Goal: Information Seeking & Learning: Learn about a topic

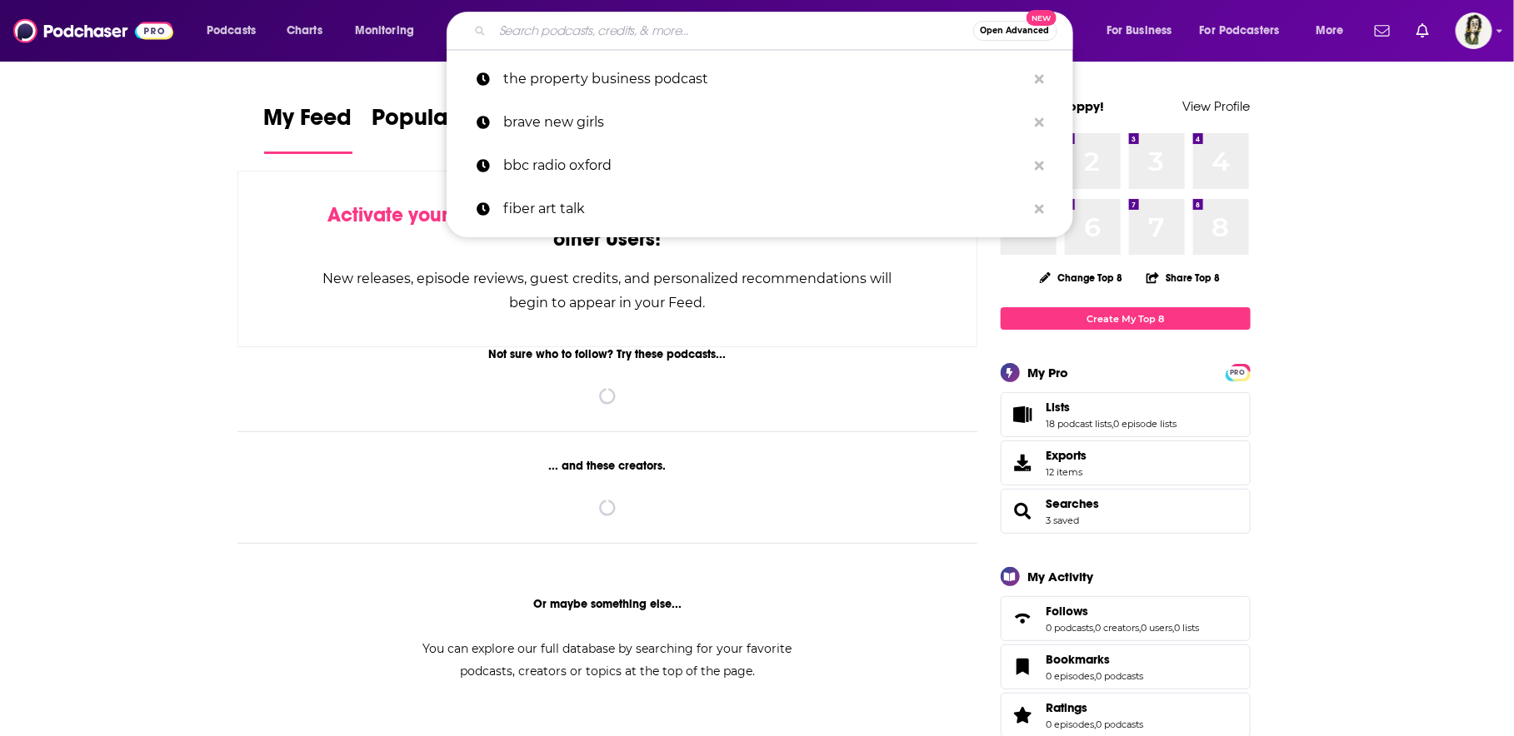
click at [680, 31] on input "Search podcasts, credits, & more..." at bounding box center [732, 30] width 481 height 27
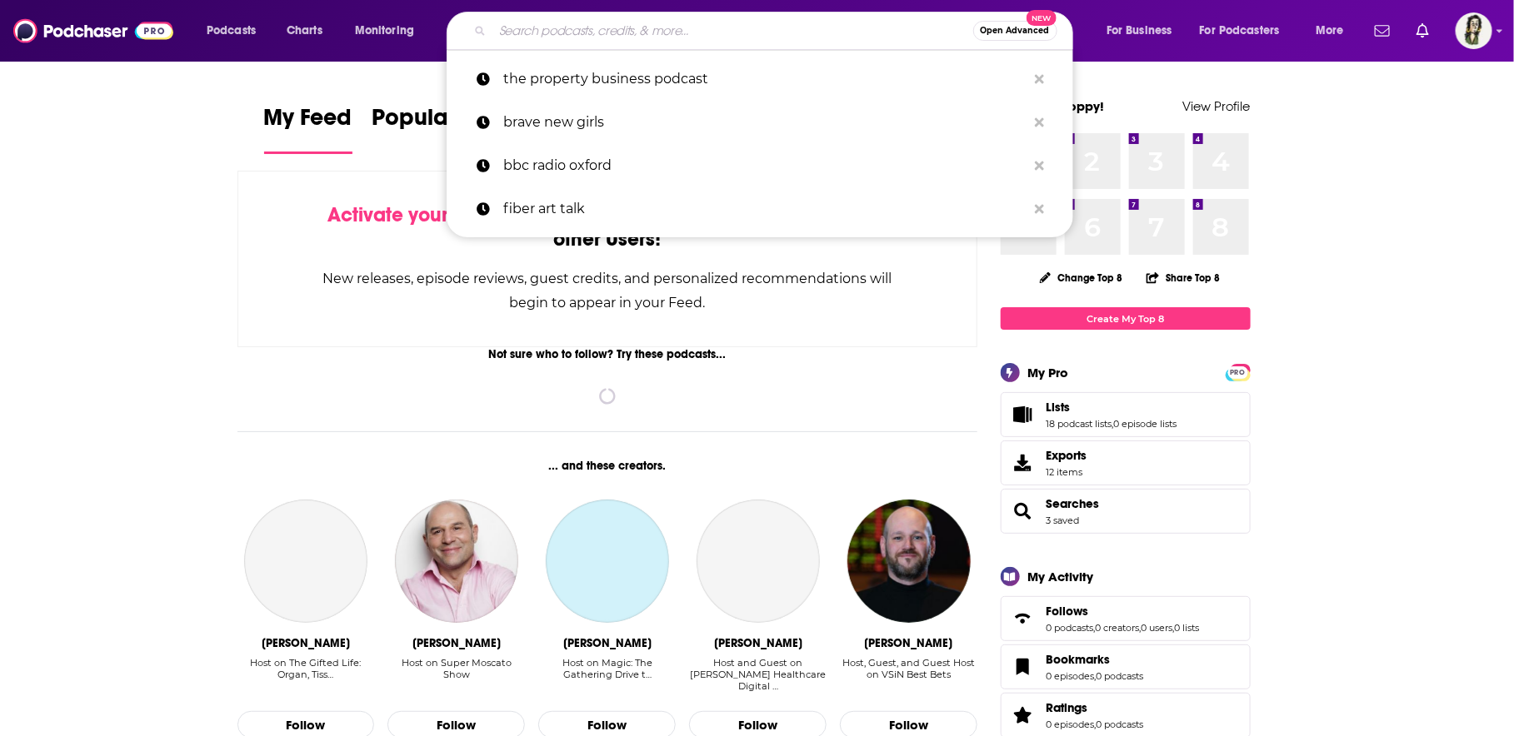
paste input "Belonging to Blackness, LLC (formerly Talking Journeys of Belonging 2 Blackness…"
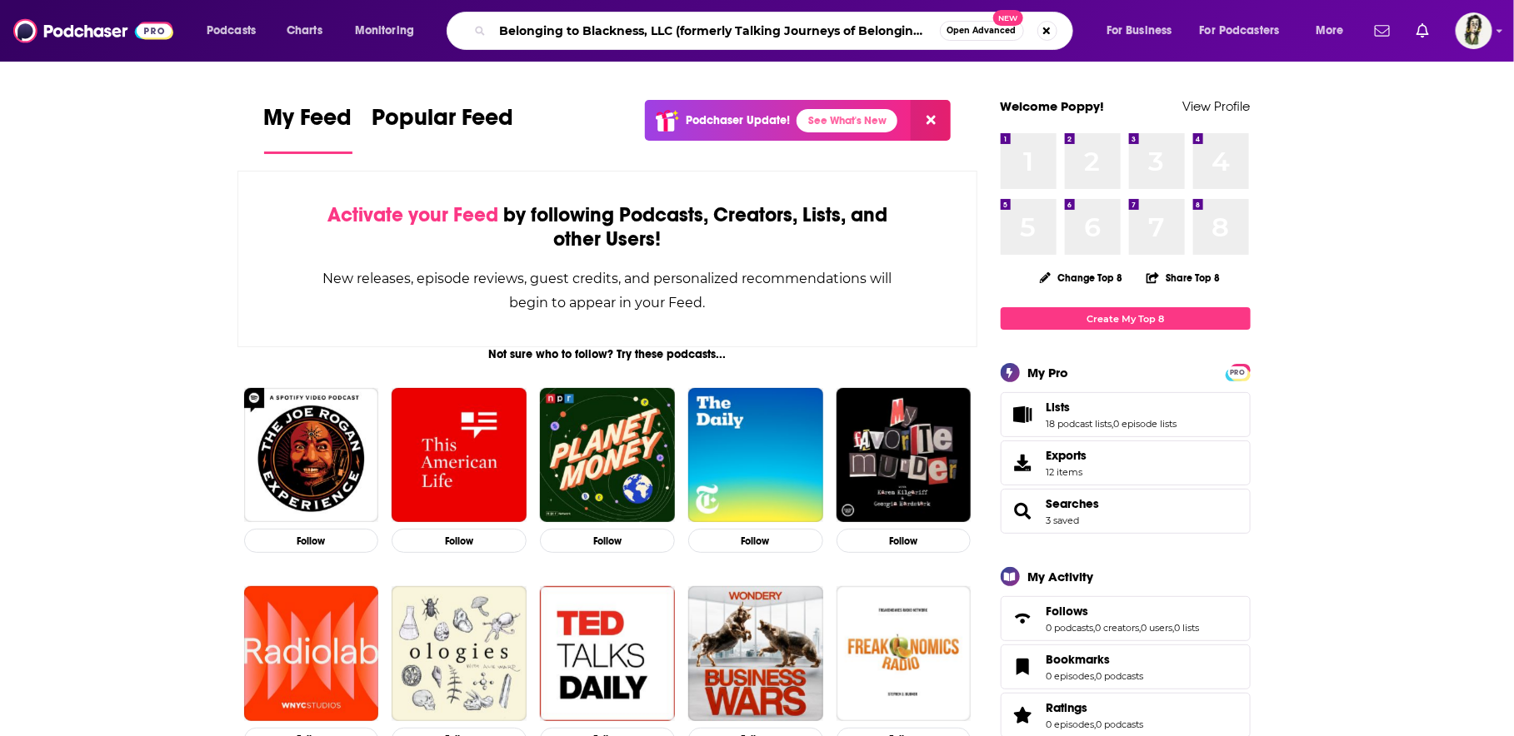
drag, startPoint x: 930, startPoint y: 33, endPoint x: 656, endPoint y: 32, distance: 274.1
click at [656, 33] on input "Belonging to Blackness, LLC (formerly Talking Journeys of Belonging 2 Blackness…" at bounding box center [715, 30] width 447 height 27
type input "Belonging to Blackness"
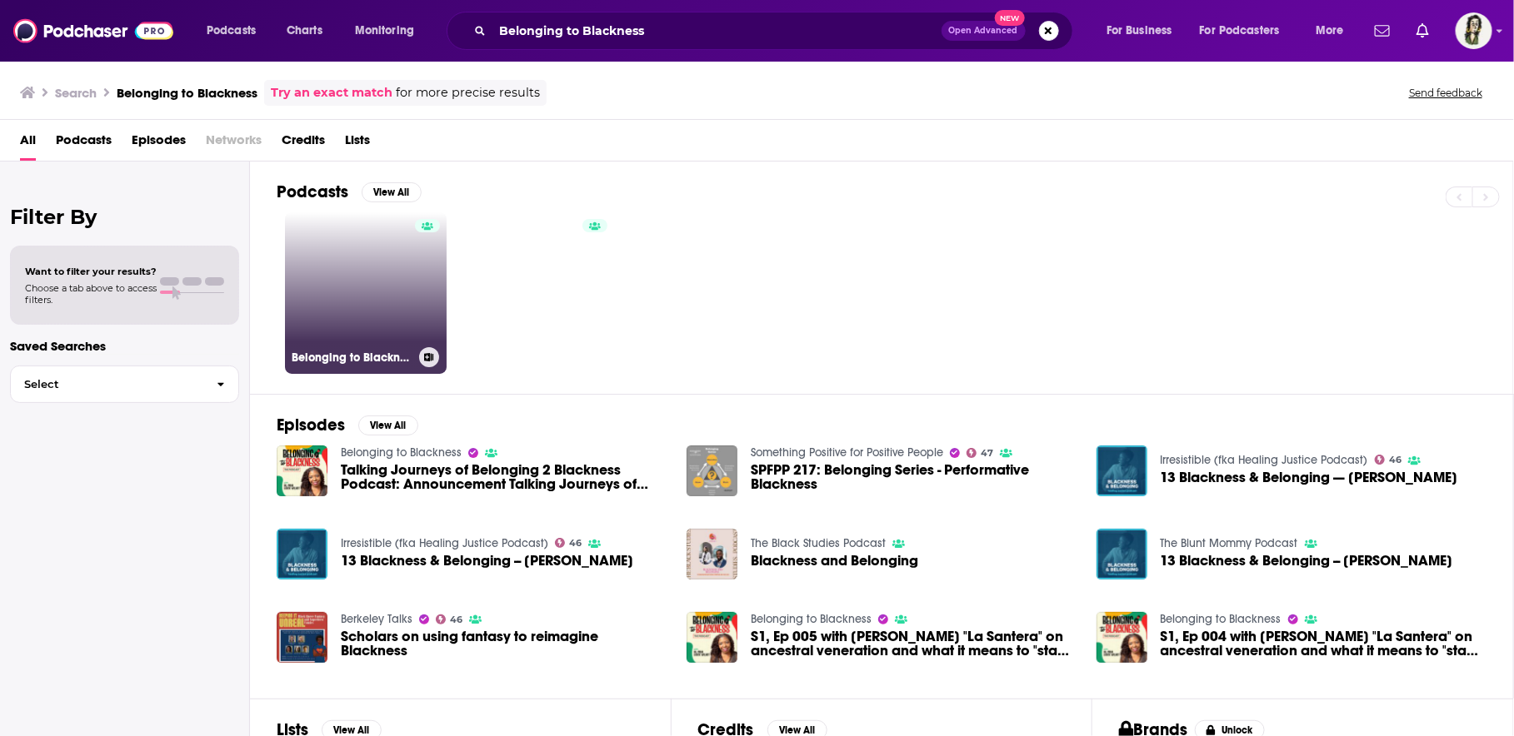
click at [388, 295] on link "Belonging to Blackness" at bounding box center [366, 293] width 162 height 162
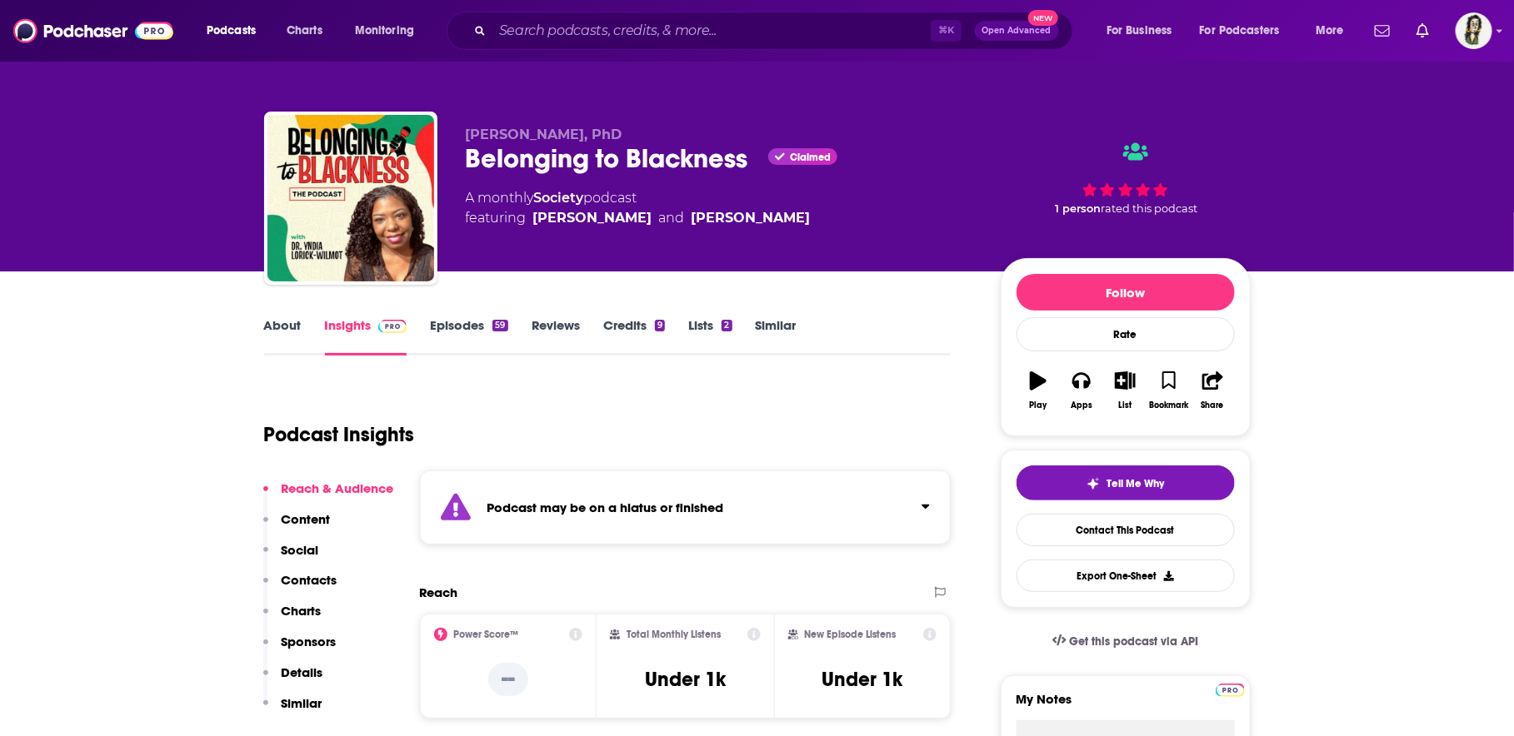
click at [452, 330] on link "Episodes 59" at bounding box center [468, 336] width 77 height 38
